Goal: Task Accomplishment & Management: Manage account settings

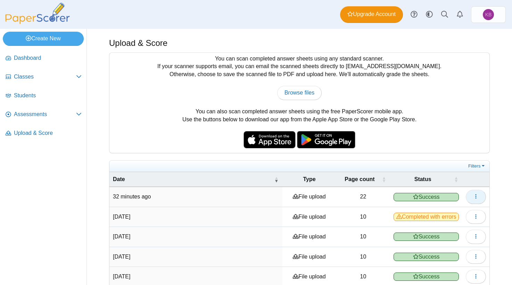
click at [474, 200] on button "button" at bounding box center [476, 197] width 20 height 14
click at [37, 115] on span "Assessments" at bounding box center [45, 115] width 62 height 8
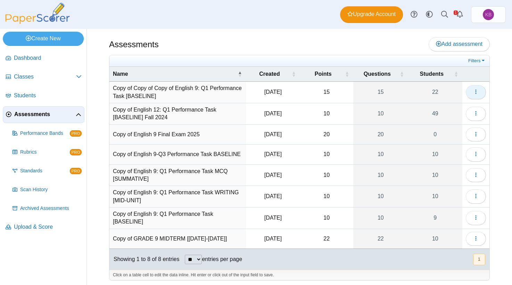
click at [476, 94] on use "button" at bounding box center [476, 92] width 1 height 5
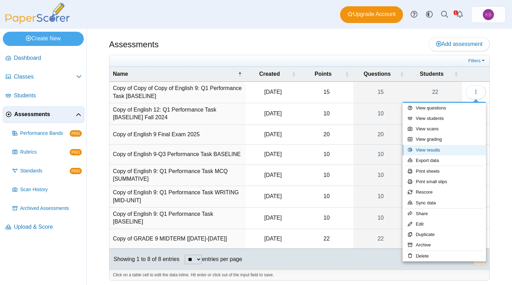
click at [449, 150] on link "View results" at bounding box center [444, 150] width 83 height 10
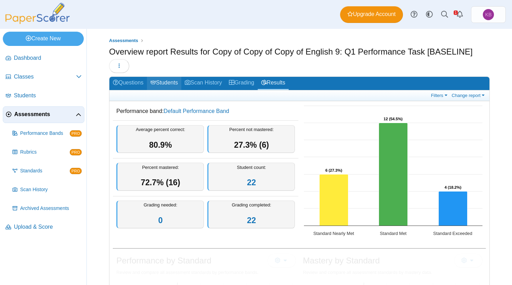
click at [169, 83] on link "Students" at bounding box center [164, 83] width 34 height 13
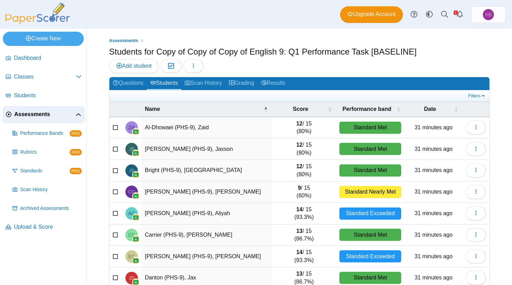
scroll to position [76, 0]
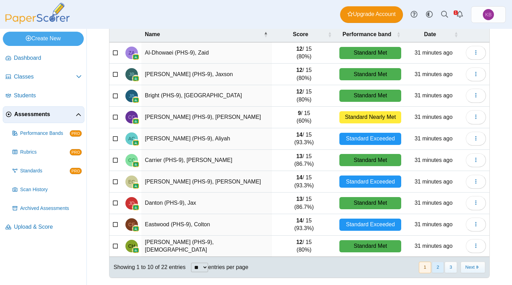
click at [436, 271] on button "2" at bounding box center [438, 267] width 12 height 11
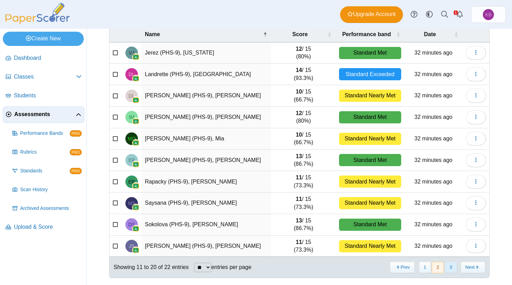
click at [450, 269] on button "3" at bounding box center [451, 267] width 12 height 11
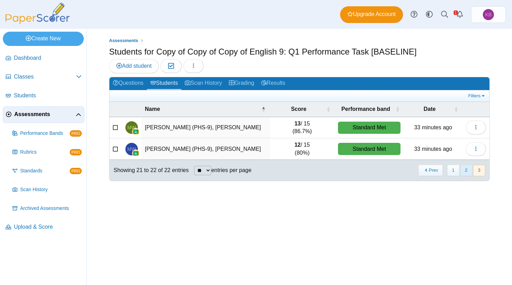
click at [461, 169] on button "2" at bounding box center [467, 170] width 12 height 11
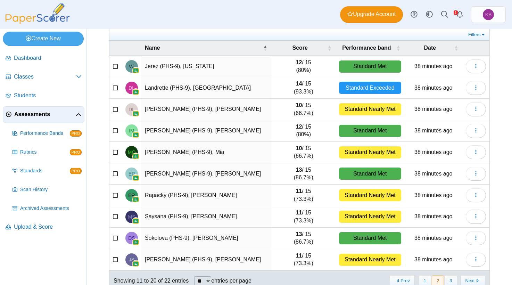
scroll to position [76, 0]
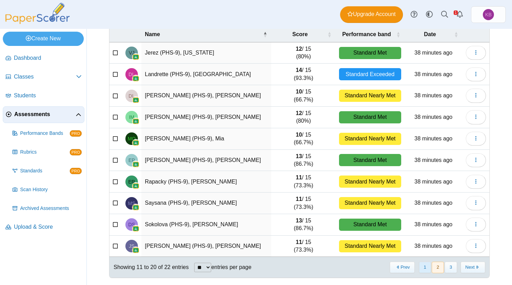
click at [425, 268] on button "1" at bounding box center [425, 267] width 12 height 11
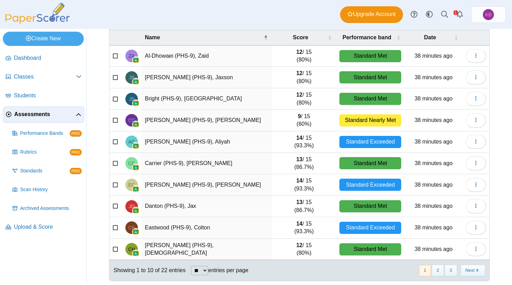
scroll to position [70, 0]
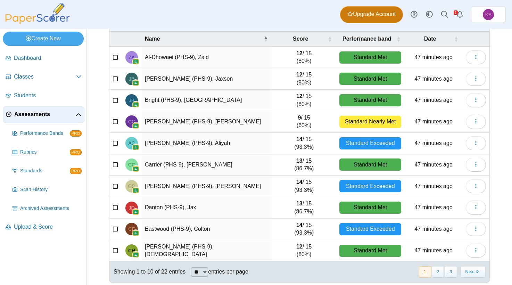
click at [379, 16] on span "Upgrade Account" at bounding box center [372, 14] width 48 height 8
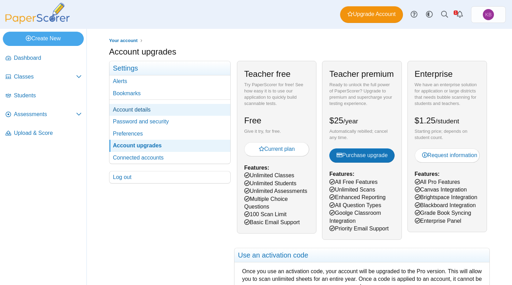
click at [142, 110] on link "Account details" at bounding box center [170, 110] width 121 height 12
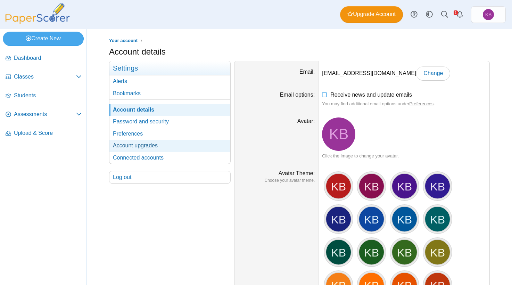
click at [120, 148] on link "Account upgrades" at bounding box center [170, 146] width 121 height 12
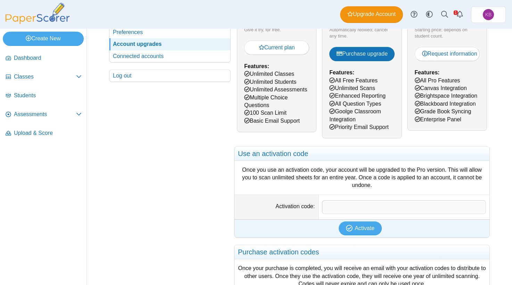
scroll to position [112, 0]
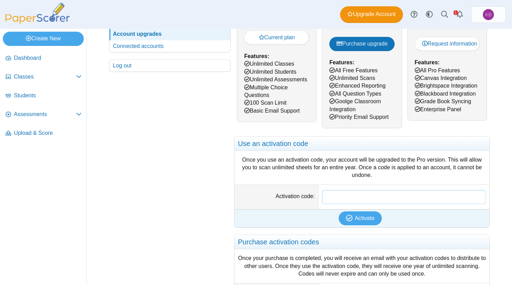
click at [343, 201] on input "Activation code" at bounding box center [404, 197] width 164 height 14
paste input "**********"
type input "**********"
click at [352, 220] on use "submit" at bounding box center [349, 218] width 7 height 7
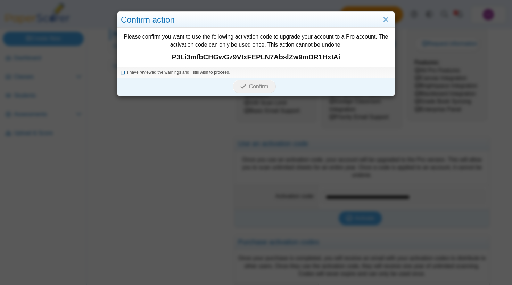
click at [122, 73] on icon at bounding box center [123, 72] width 4 height 4
click at [263, 89] on span "Confirm" at bounding box center [258, 86] width 19 height 6
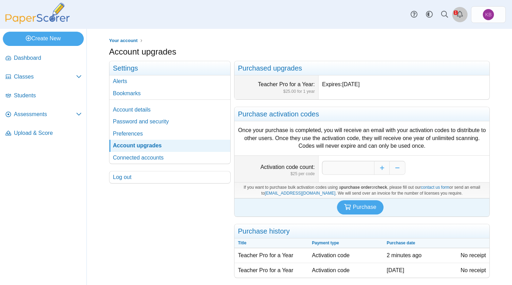
click at [461, 15] on icon "Alerts" at bounding box center [460, 14] width 7 height 7
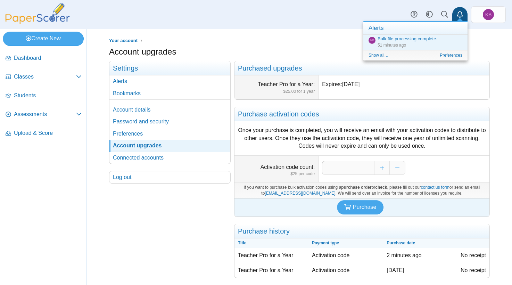
click at [461, 15] on icon "Alerts" at bounding box center [460, 14] width 7 height 7
